Goal: Download file/media

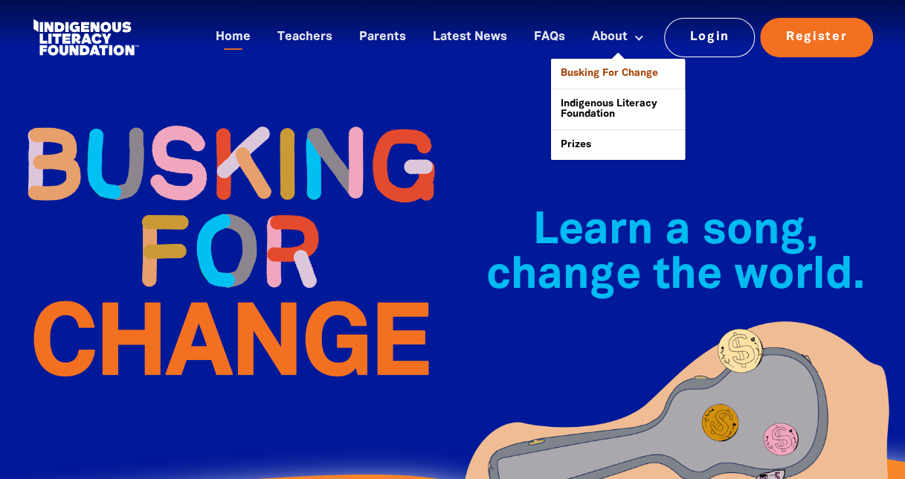
click at [642, 80] on link "Busking For Change" at bounding box center [618, 74] width 134 height 30
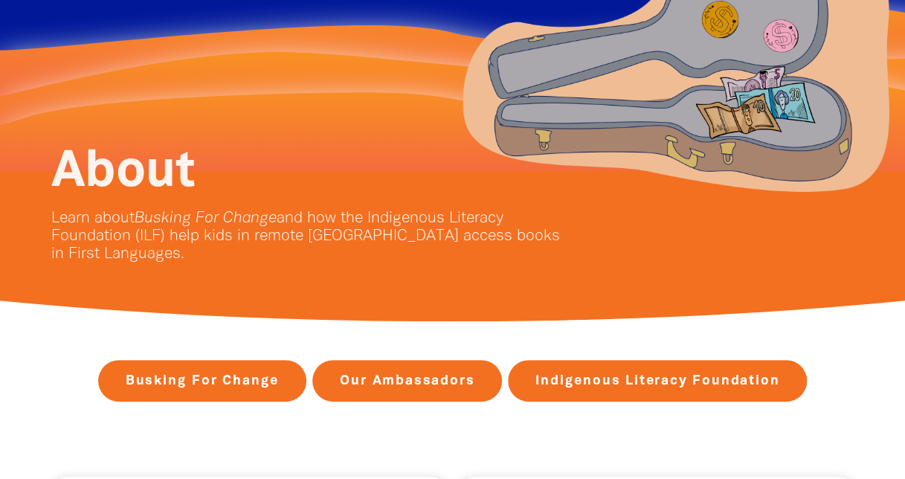
scroll to position [595, 0]
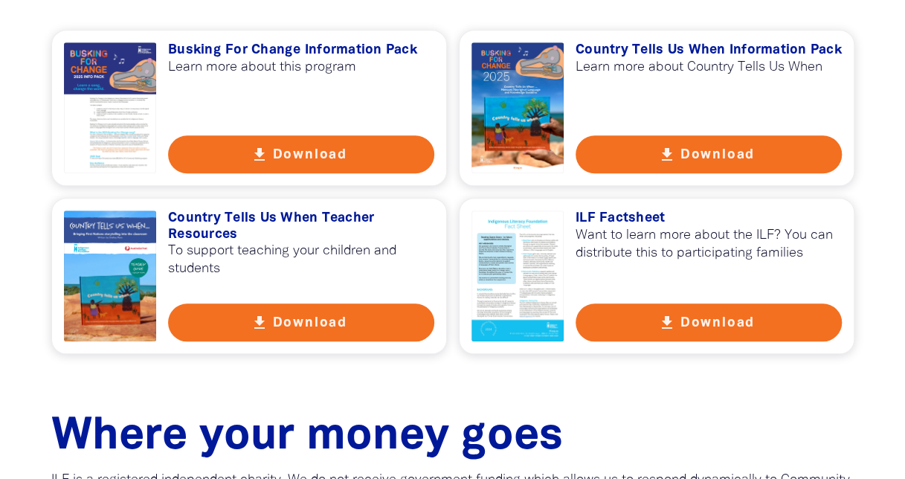
click at [714, 48] on h3 "Country Tells Us When Information Pack" at bounding box center [708, 50] width 266 height 16
click at [296, 314] on button "get_app Download" at bounding box center [301, 322] width 266 height 38
click at [268, 317] on icon "get_app" at bounding box center [260, 323] width 18 height 18
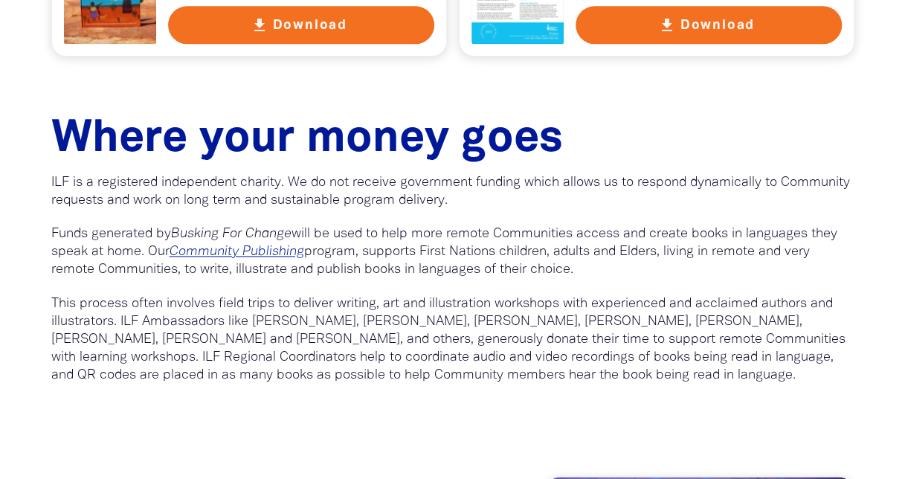
scroll to position [297, 0]
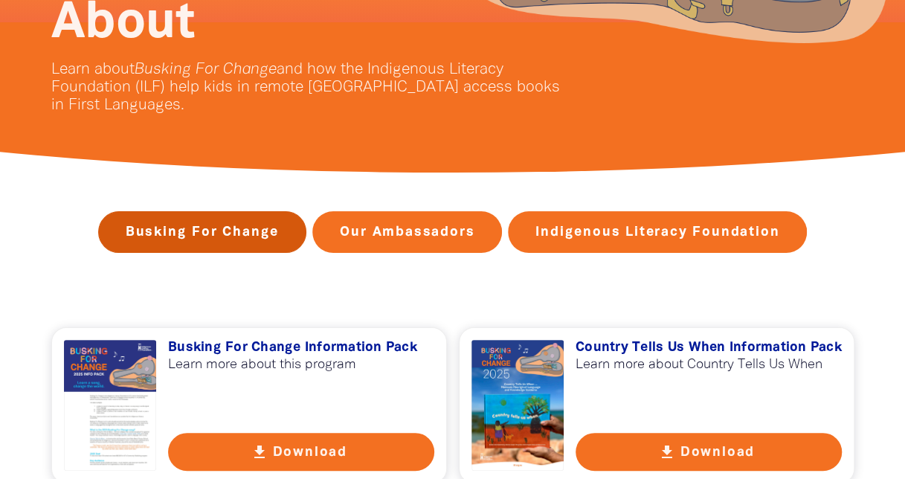
drag, startPoint x: 233, startPoint y: 222, endPoint x: 256, endPoint y: 228, distance: 23.1
click at [233, 222] on link "Busking For Change" at bounding box center [202, 232] width 208 height 42
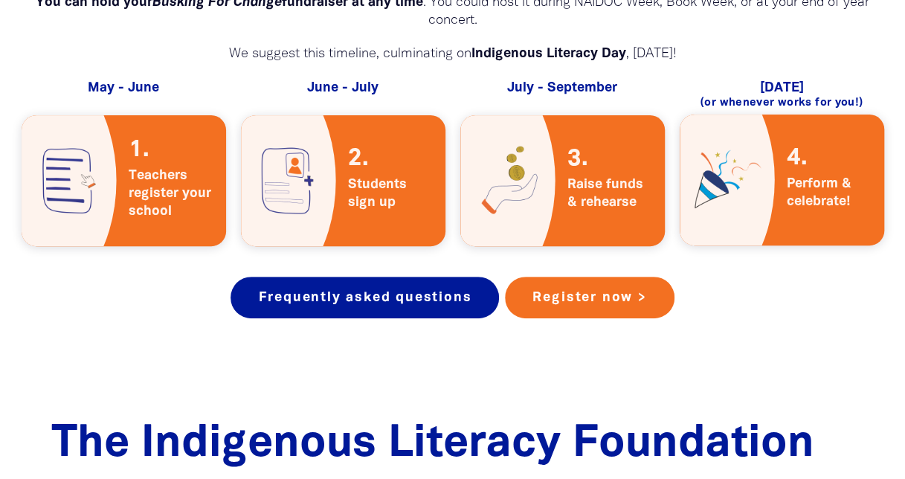
scroll to position [3153, 0]
